Goal: Task Accomplishment & Management: Use online tool/utility

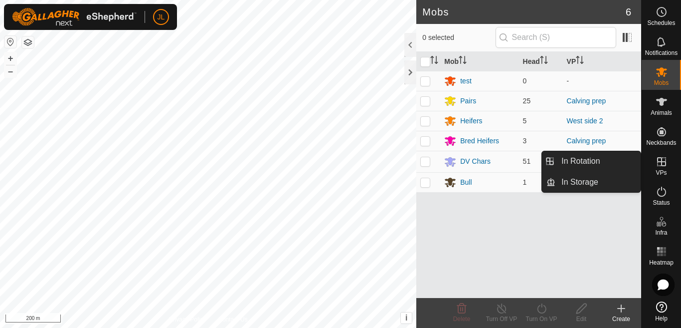
click at [656, 166] on icon at bounding box center [662, 162] width 12 height 12
click at [609, 161] on link "In Rotation" at bounding box center [598, 161] width 85 height 20
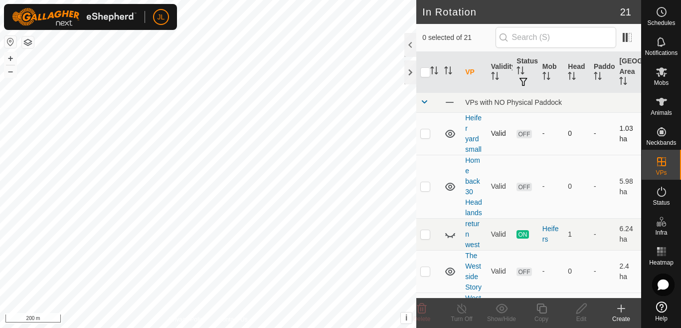
click at [425, 135] on p-checkbox at bounding box center [425, 133] width 10 height 8
checkbox input "true"
click at [8, 59] on button "+" at bounding box center [10, 58] width 12 height 12
click at [580, 313] on icon at bounding box center [582, 308] width 12 height 12
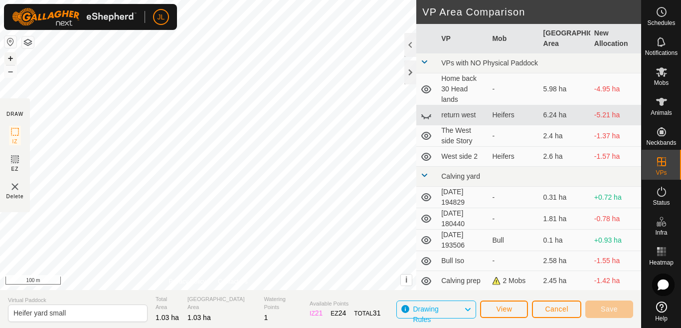
click at [10, 55] on button "+" at bounding box center [10, 58] width 12 height 12
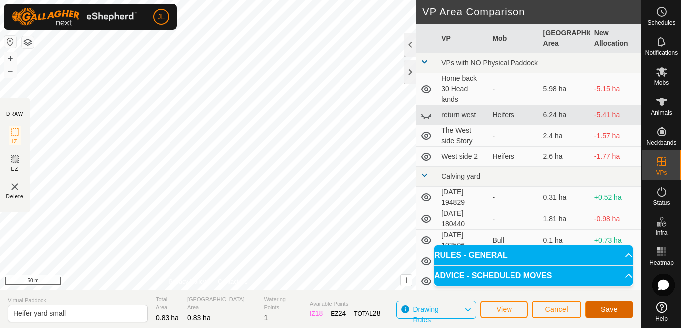
click at [602, 311] on span "Save" at bounding box center [609, 309] width 17 height 8
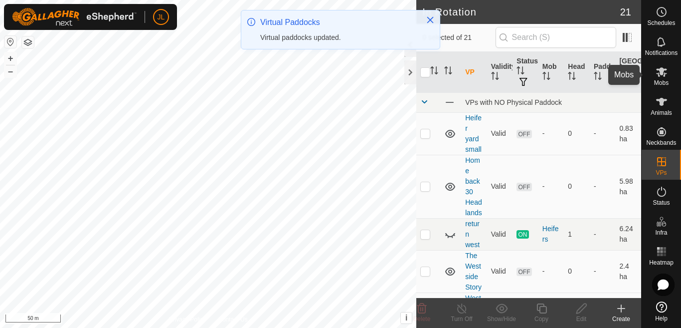
click at [661, 82] on span "Mobs" at bounding box center [661, 83] width 14 height 6
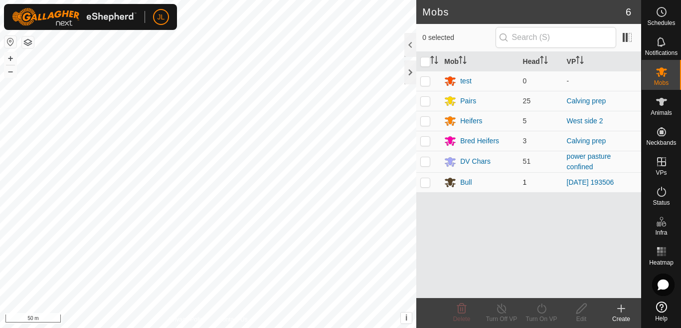
click at [426, 183] on p-checkbox at bounding box center [425, 182] width 10 height 8
checkbox input "true"
click at [542, 308] on icon at bounding box center [542, 308] width 12 height 12
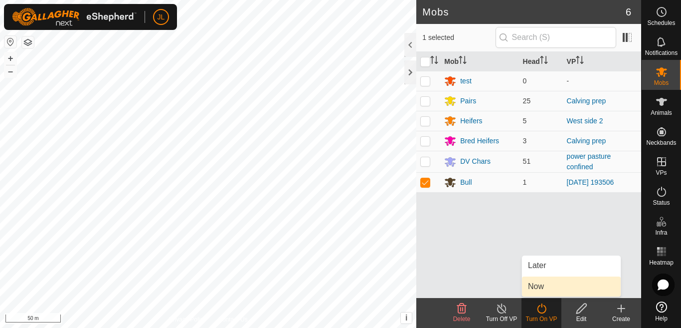
click at [537, 286] on link "Now" at bounding box center [571, 286] width 99 height 20
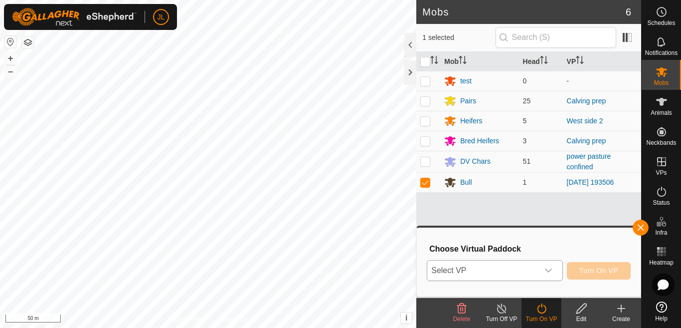
click at [549, 269] on icon "dropdown trigger" at bounding box center [549, 270] width 8 height 8
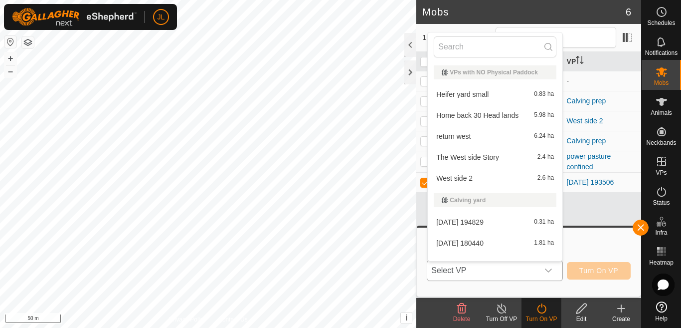
scroll to position [13, 0]
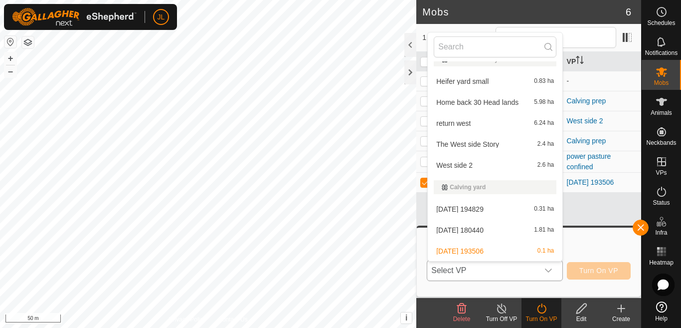
click at [481, 81] on li "Heifer yard small 0.83 ha" at bounding box center [495, 81] width 135 height 20
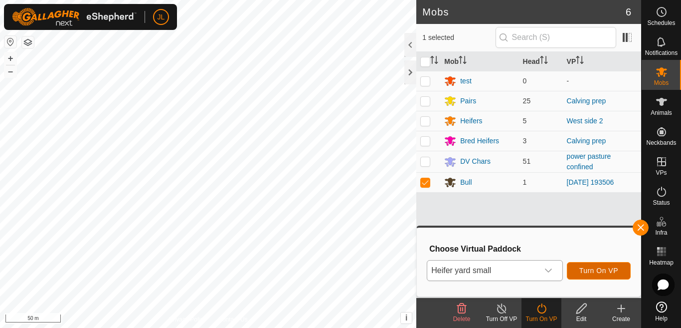
click at [600, 270] on span "Turn On VP" at bounding box center [599, 270] width 39 height 8
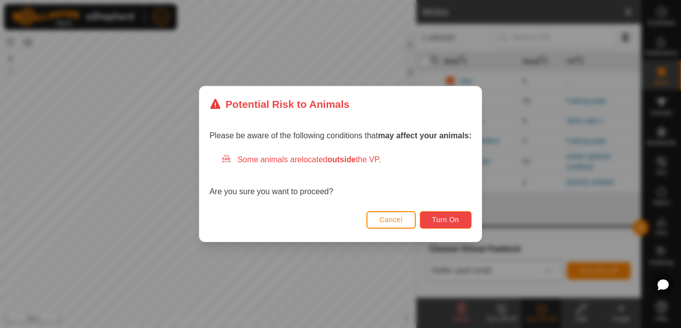
click at [446, 223] on span "Turn On" at bounding box center [445, 219] width 27 height 8
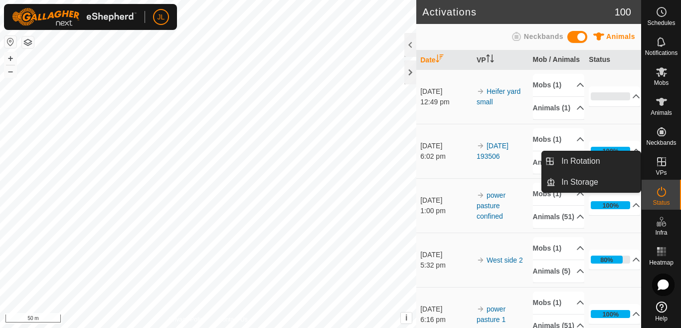
click at [661, 156] on icon at bounding box center [662, 162] width 12 height 12
click at [601, 162] on link "In Rotation" at bounding box center [598, 161] width 85 height 20
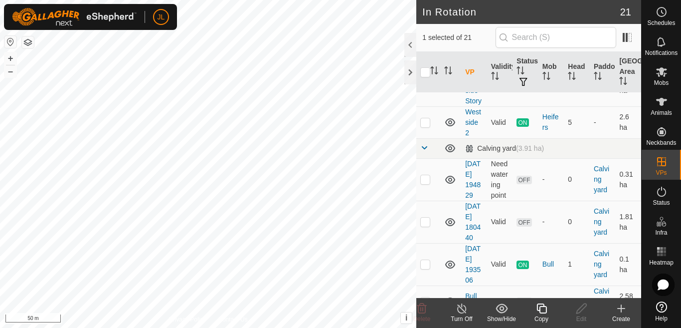
scroll to position [200, 0]
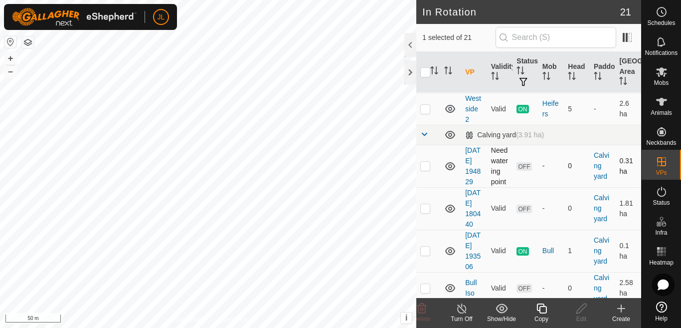
click at [426, 170] on p-checkbox at bounding box center [425, 166] width 10 height 8
checkbox input "true"
click at [423, 212] on p-checkbox at bounding box center [425, 208] width 10 height 8
checkbox input "true"
click at [425, 170] on p-checkbox at bounding box center [425, 166] width 10 height 8
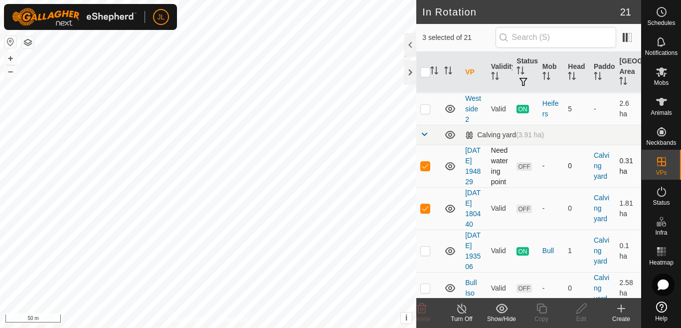
checkbox input "false"
click at [472, 228] on link "[DATE] 180440" at bounding box center [472, 208] width 15 height 39
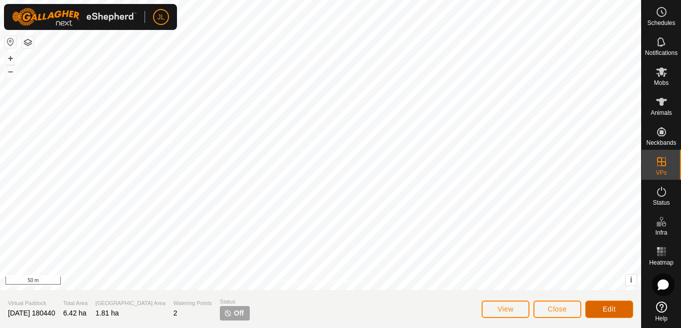
click at [611, 310] on span "Edit" at bounding box center [609, 309] width 13 height 8
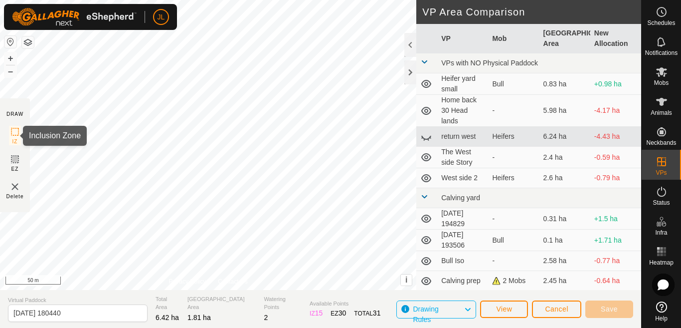
click at [18, 143] on div "DRAW IZ EZ Delete Privacy Policy Contact Us + – ⇧ i This application includes H…" at bounding box center [320, 145] width 641 height 290
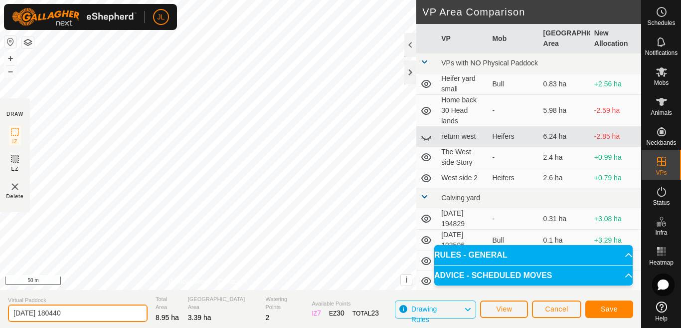
click at [82, 317] on input "[DATE] 180440" at bounding box center [78, 312] width 140 height 17
type input "2"
type input "calving large"
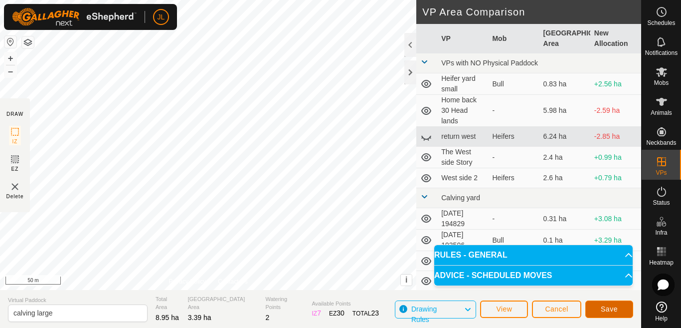
click at [609, 310] on span "Save" at bounding box center [609, 309] width 17 height 8
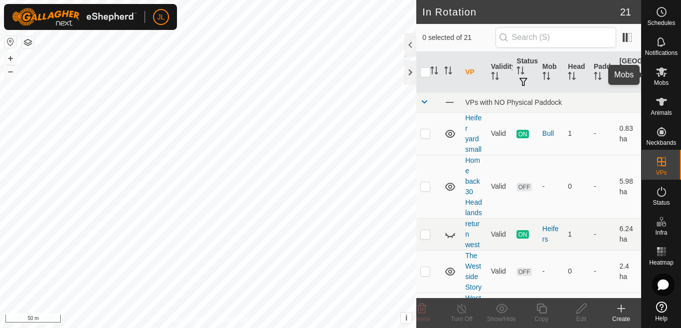
click at [665, 73] on icon at bounding box center [662, 72] width 12 height 12
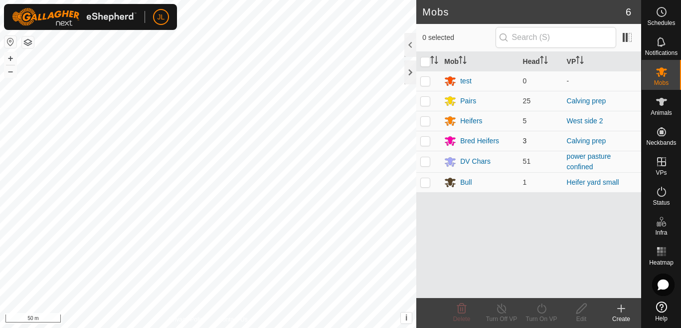
click at [428, 138] on p-checkbox at bounding box center [425, 141] width 10 height 8
checkbox input "true"
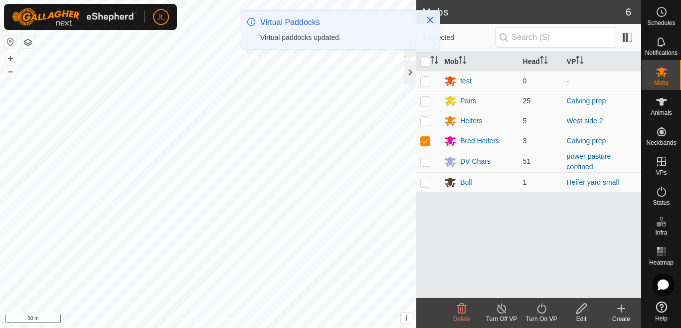
click at [423, 97] on p-checkbox at bounding box center [425, 101] width 10 height 8
checkbox input "true"
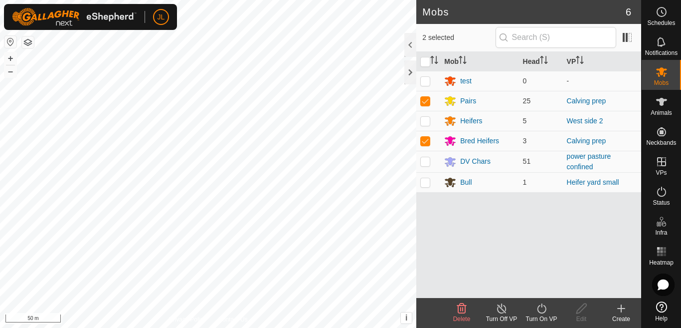
click at [542, 314] on div "Turn On VP" at bounding box center [542, 318] width 40 height 9
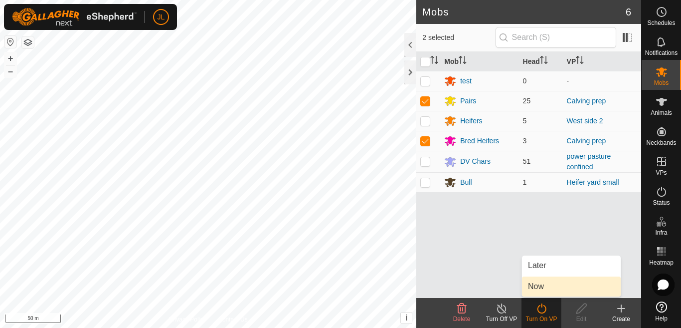
click at [537, 284] on link "Now" at bounding box center [571, 286] width 99 height 20
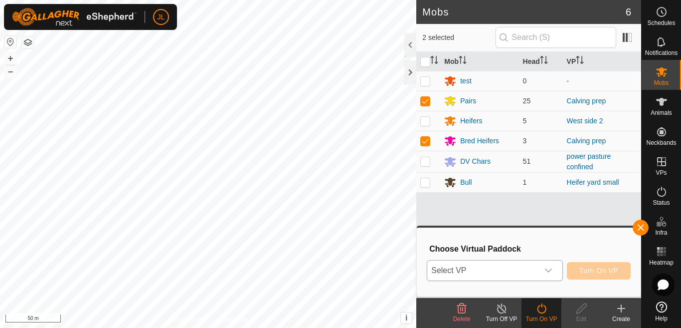
click at [551, 270] on icon "dropdown trigger" at bounding box center [548, 270] width 7 height 4
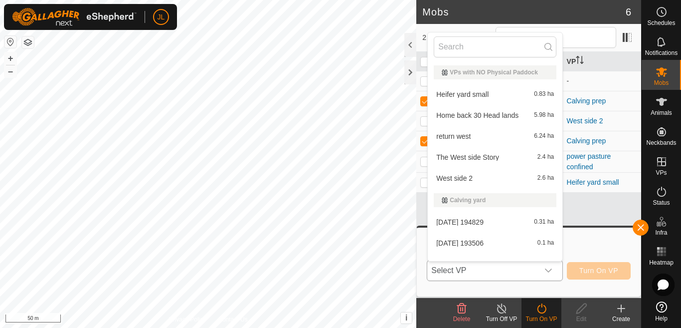
scroll to position [175, 0]
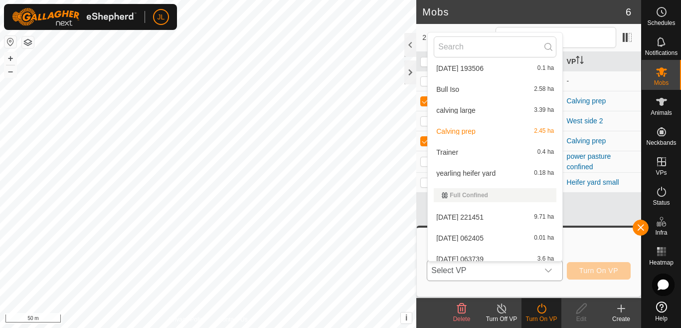
click at [460, 113] on li "calving large 3.39 ha" at bounding box center [495, 110] width 135 height 20
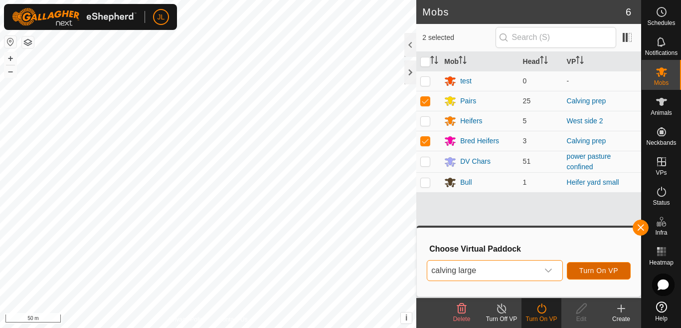
click at [592, 270] on span "Turn On VP" at bounding box center [599, 270] width 39 height 8
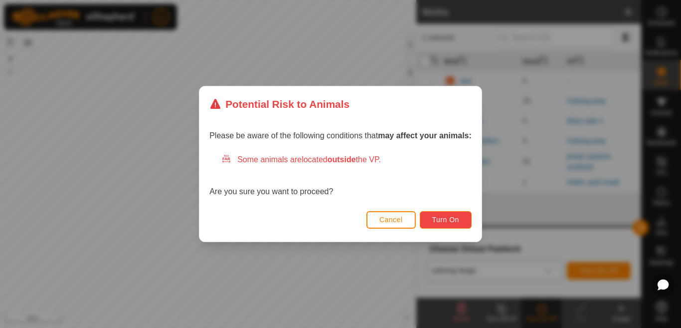
click at [441, 220] on span "Turn On" at bounding box center [445, 219] width 27 height 8
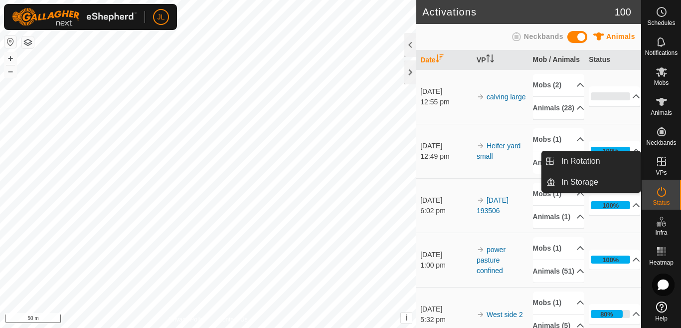
click at [661, 162] on icon at bounding box center [661, 161] width 9 height 9
click at [595, 167] on link "In Rotation" at bounding box center [598, 161] width 85 height 20
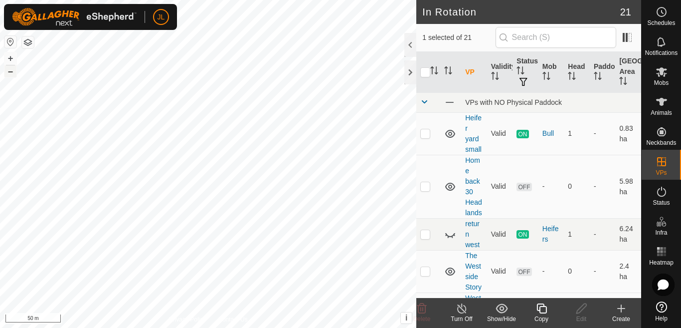
click at [10, 73] on button "–" at bounding box center [10, 71] width 12 height 12
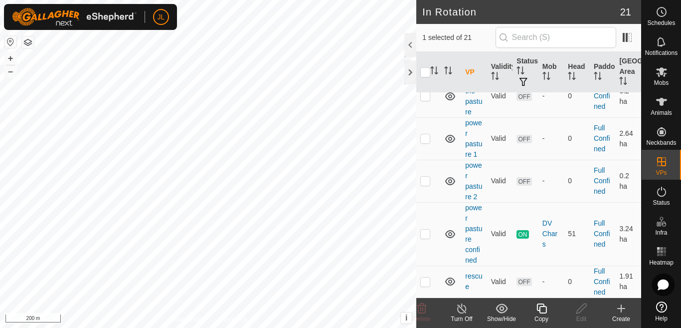
scroll to position [839, 0]
click at [423, 181] on p-checkbox at bounding box center [425, 181] width 10 height 8
checkbox input "false"
click at [426, 138] on p-checkbox at bounding box center [425, 138] width 10 height 8
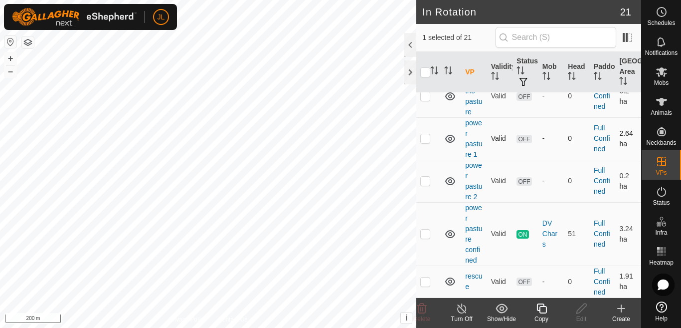
checkbox input "true"
click at [474, 146] on link "power pasture 1" at bounding box center [473, 138] width 17 height 39
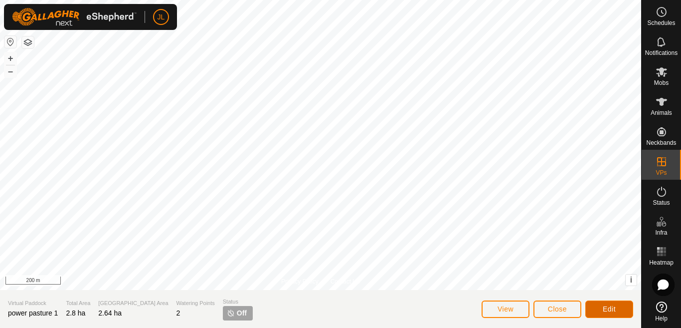
click at [614, 311] on span "Edit" at bounding box center [609, 309] width 13 height 8
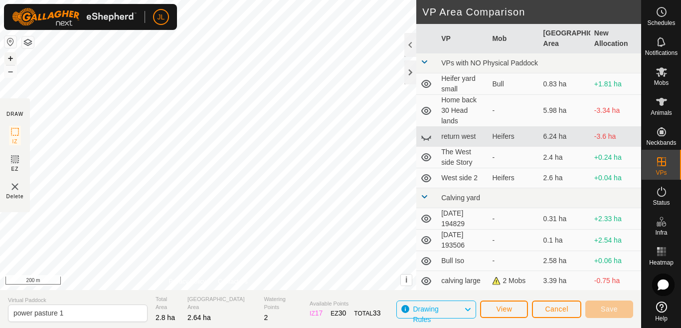
click at [9, 57] on button "+" at bounding box center [10, 58] width 12 height 12
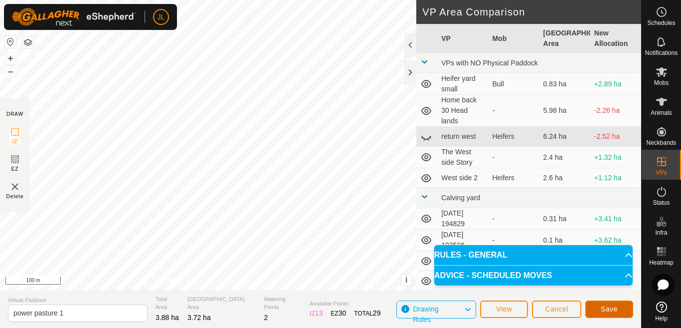
click at [605, 306] on span "Save" at bounding box center [609, 309] width 17 height 8
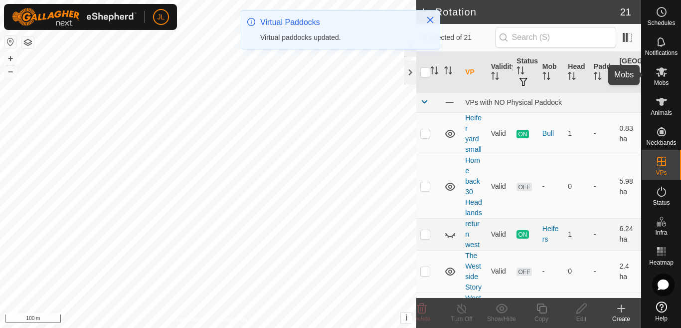
click at [658, 78] on es-mob-svg-icon at bounding box center [662, 72] width 18 height 16
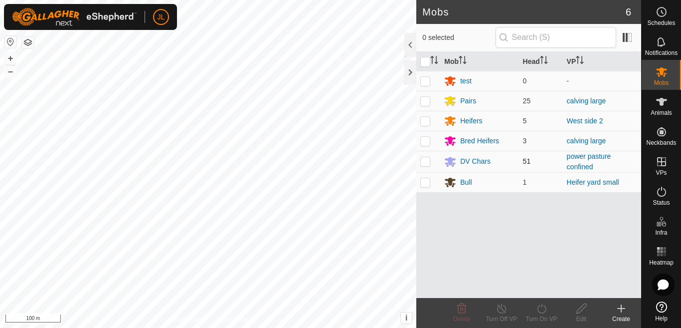
click at [425, 162] on p-checkbox at bounding box center [425, 161] width 10 height 8
checkbox input "true"
click at [541, 310] on icon at bounding box center [542, 308] width 12 height 12
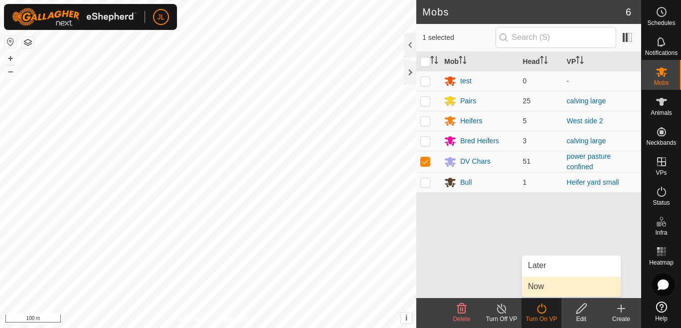
click at [536, 286] on link "Now" at bounding box center [571, 286] width 99 height 20
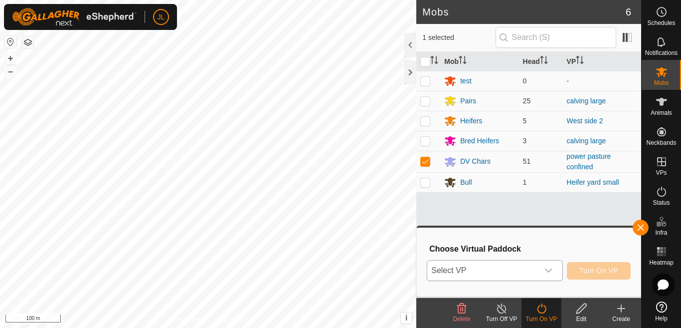
click at [549, 268] on icon "dropdown trigger" at bounding box center [549, 270] width 8 height 8
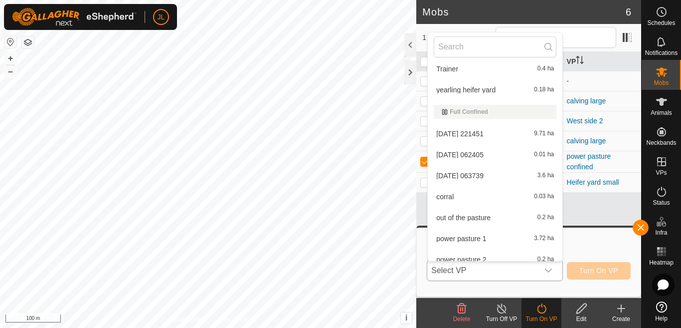
scroll to position [308, 0]
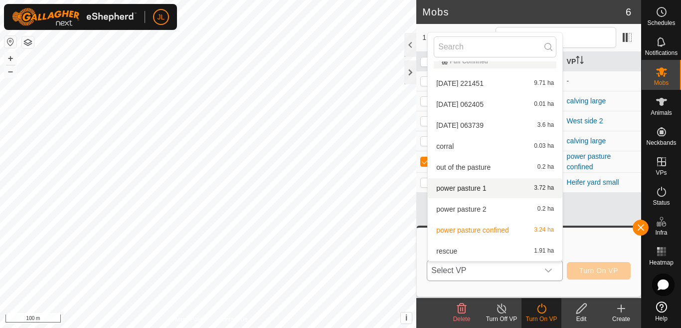
click at [470, 191] on li "power pasture 1 3.72 ha" at bounding box center [495, 188] width 135 height 20
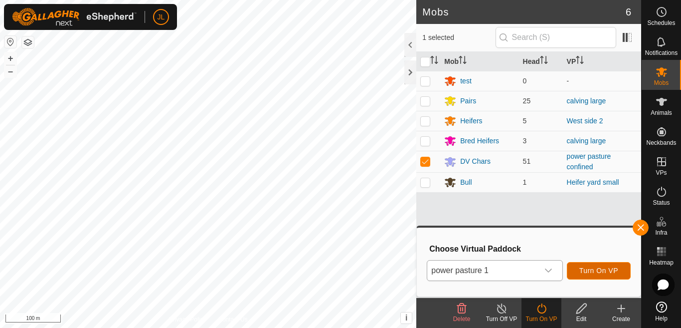
click at [592, 272] on span "Turn On VP" at bounding box center [599, 270] width 39 height 8
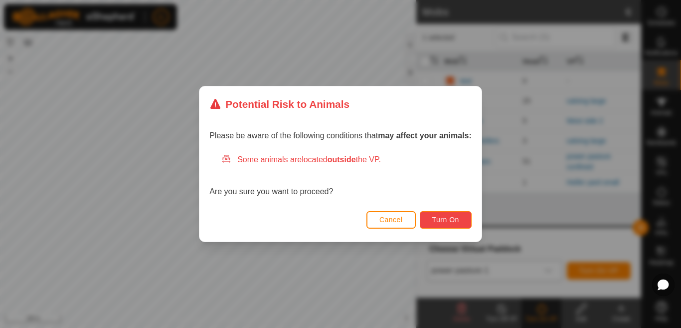
click at [449, 219] on span "Turn On" at bounding box center [445, 219] width 27 height 8
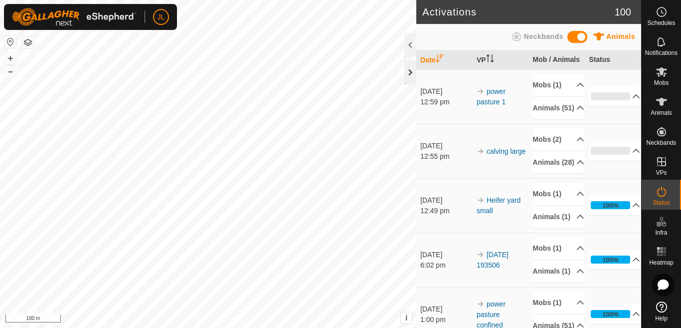
click at [410, 69] on div at bounding box center [411, 72] width 12 height 24
